Goal: Navigation & Orientation: Find specific page/section

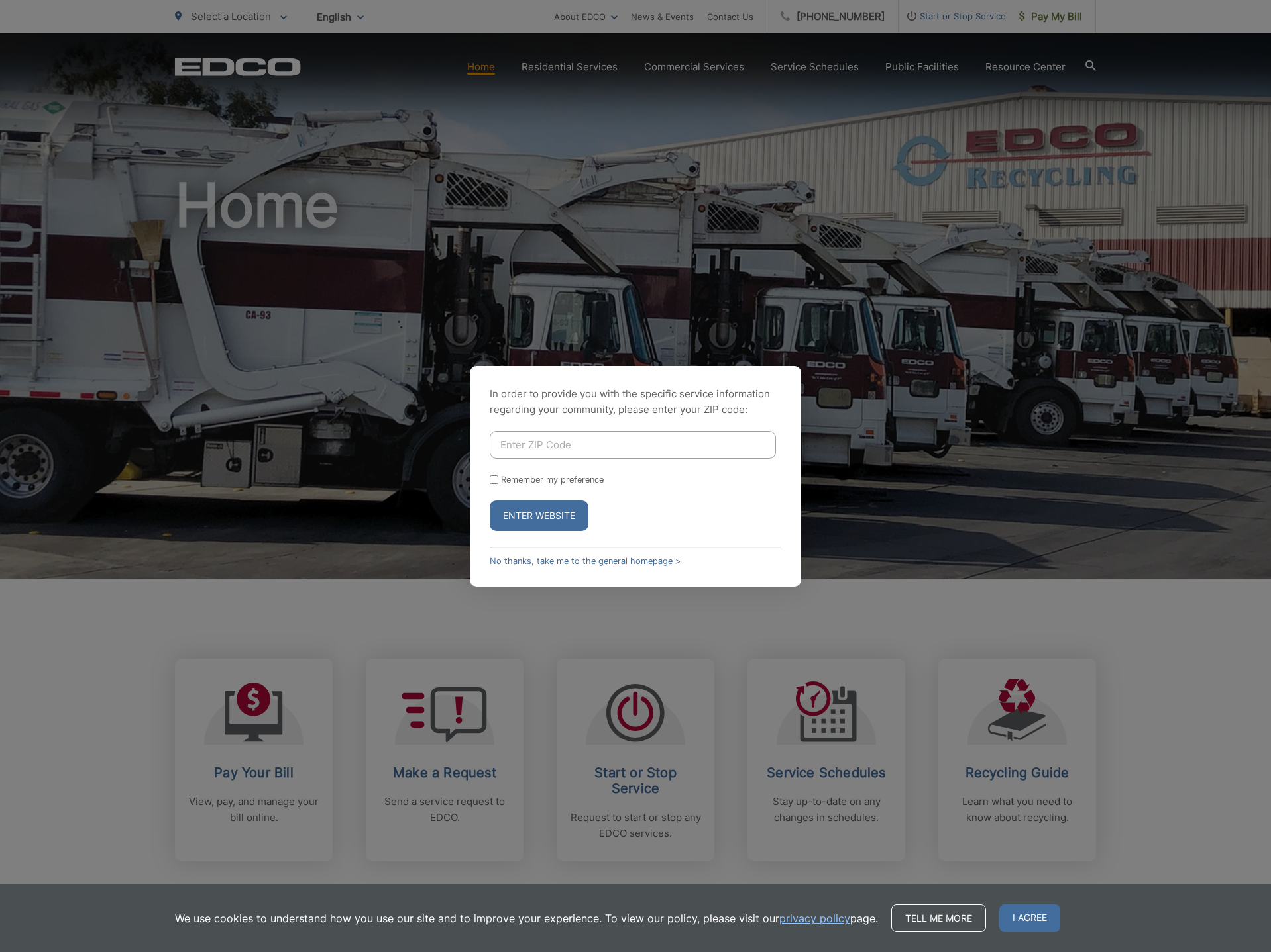
click at [513, 441] on input "Enter ZIP Code" at bounding box center [632, 445] width 286 height 28
type input "92020"
click at [489, 500] on button "Enter Website" at bounding box center [538, 516] width 99 height 31
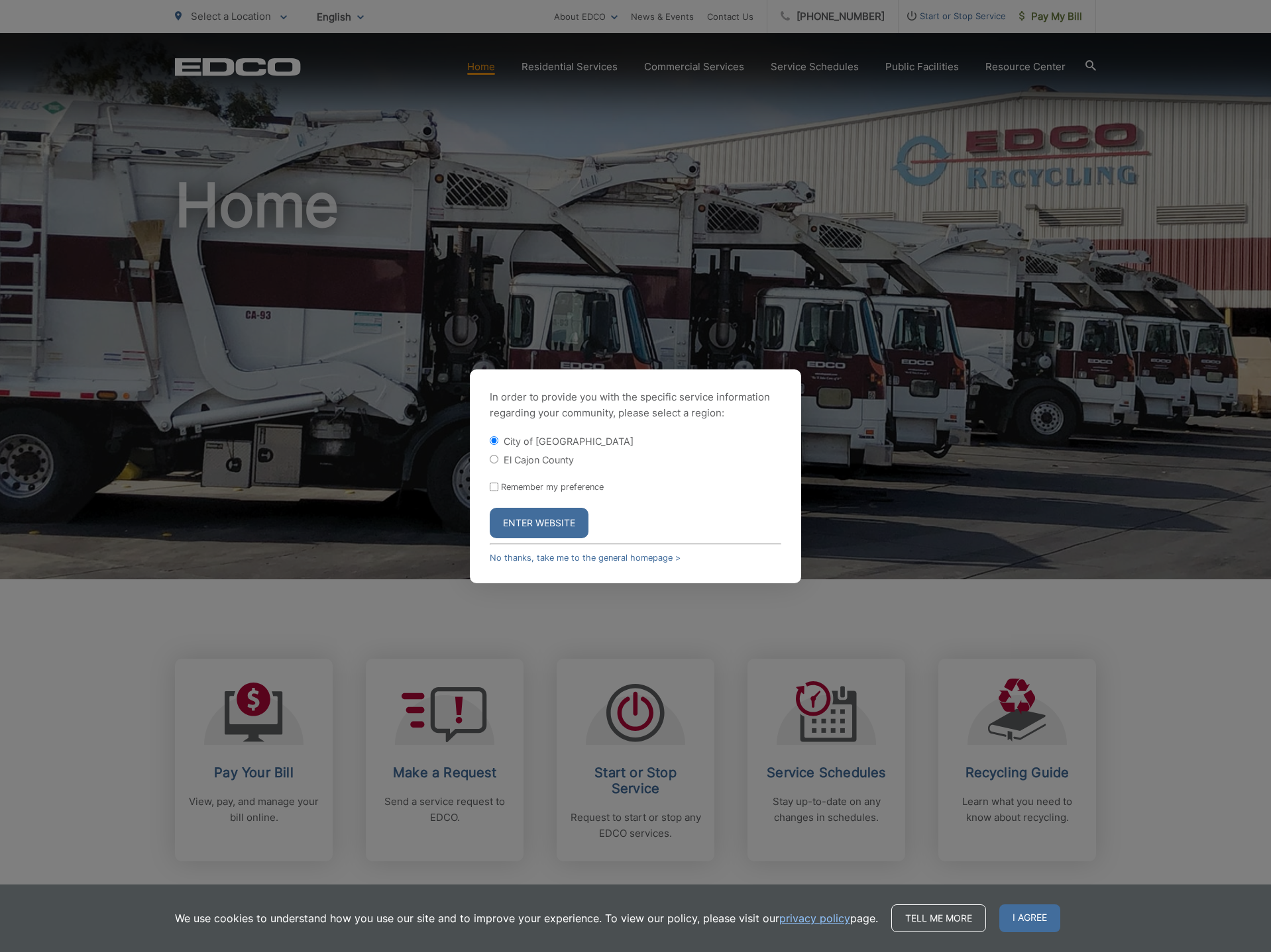
click at [532, 520] on button "Enter Website" at bounding box center [538, 523] width 99 height 31
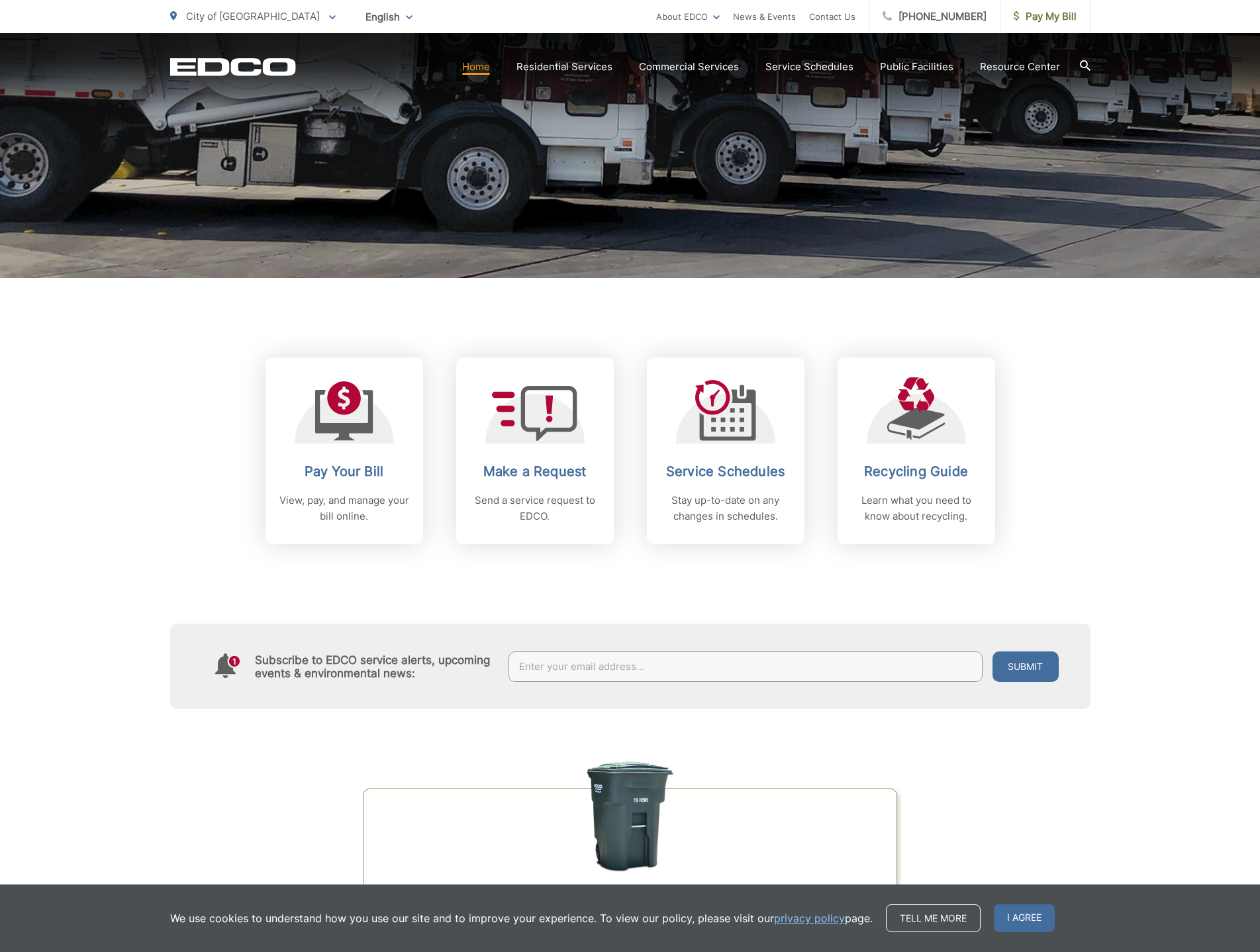
scroll to position [331, 0]
